Goal: Use online tool/utility: Utilize a website feature to perform a specific function

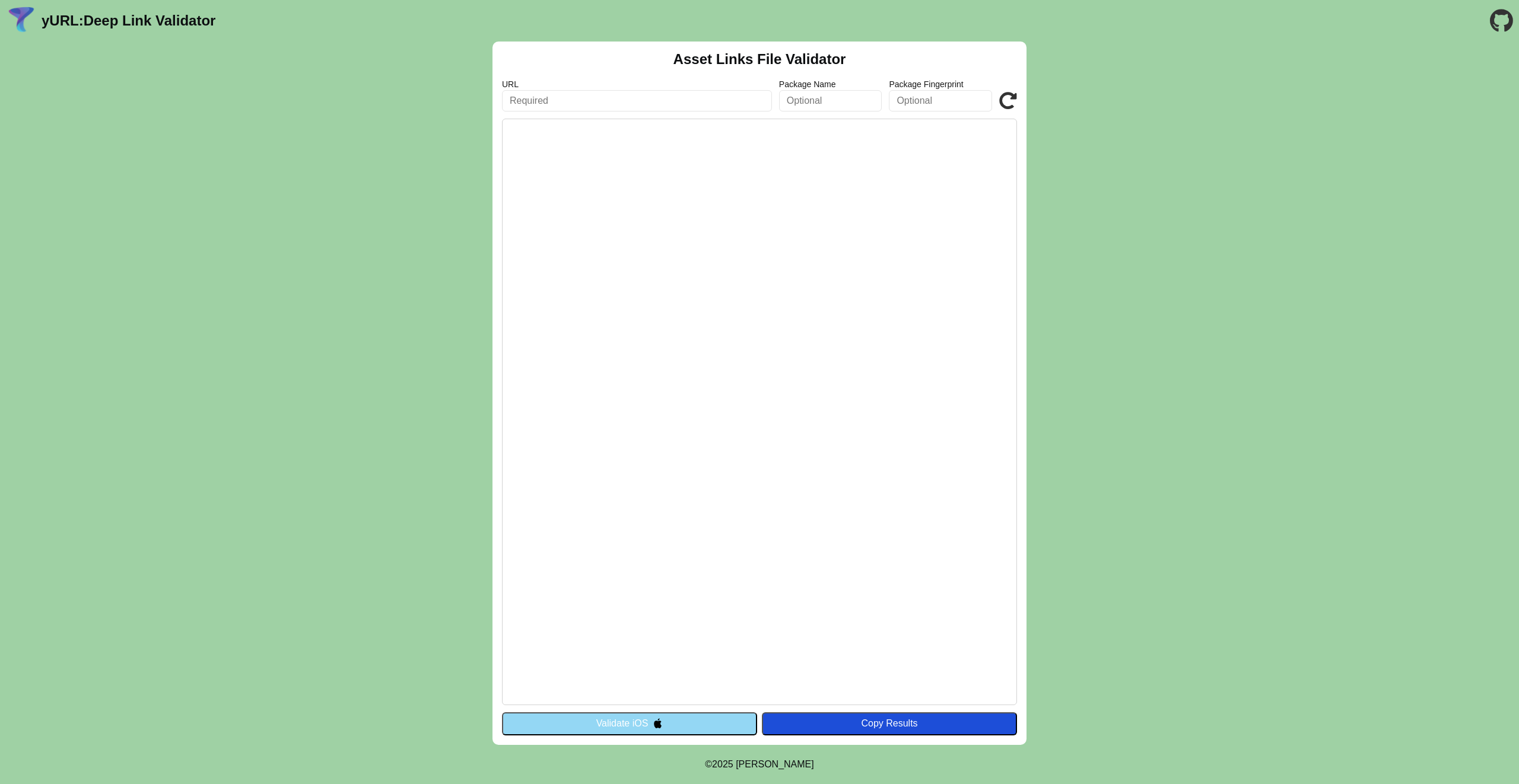
type input "[DOMAIN_NAME]"
click at [640, 718] on button "Validate iOS" at bounding box center [630, 724] width 255 height 23
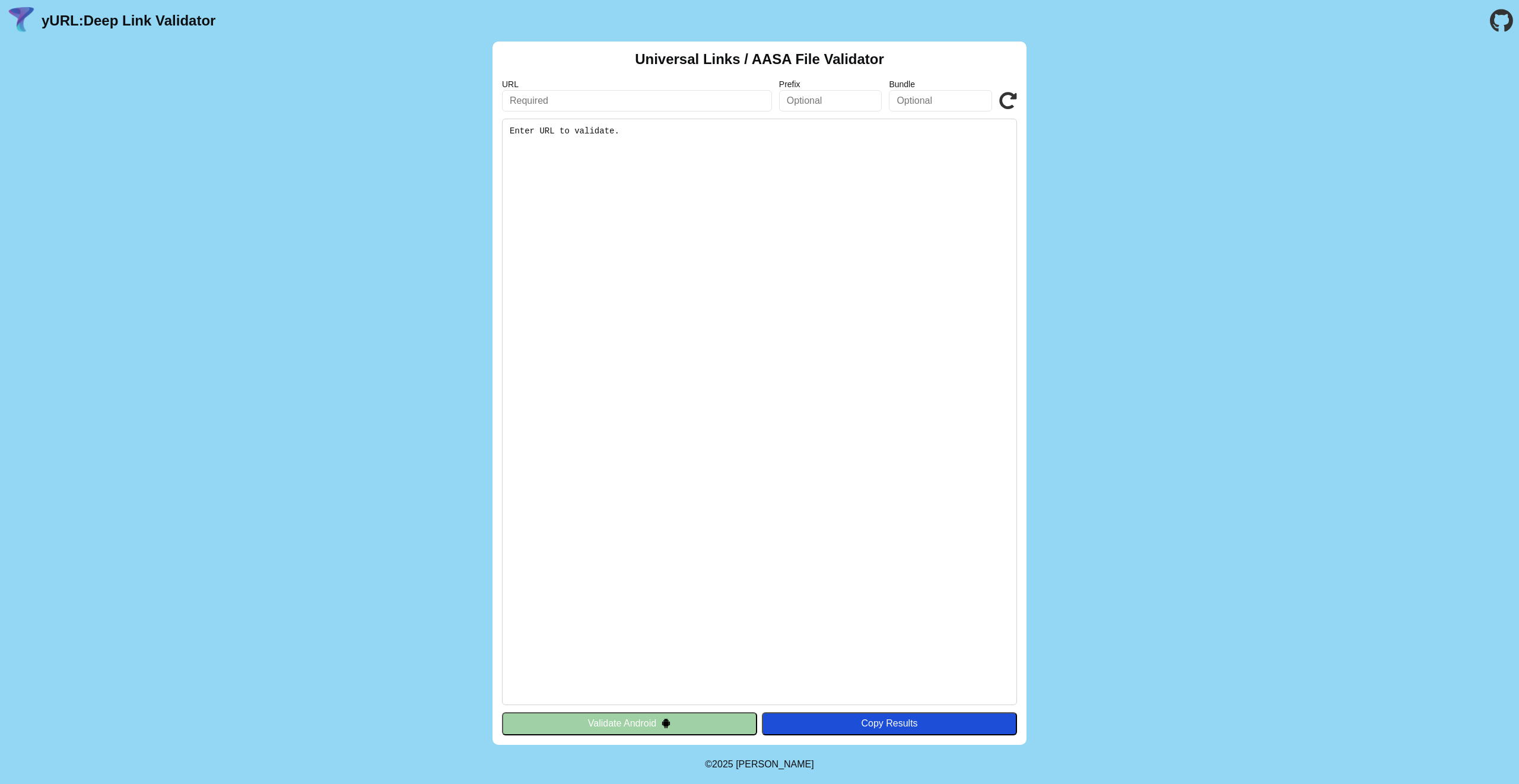
click at [585, 96] on input "text" at bounding box center [637, 100] width 270 height 22
